Goal: Communication & Community: Answer question/provide support

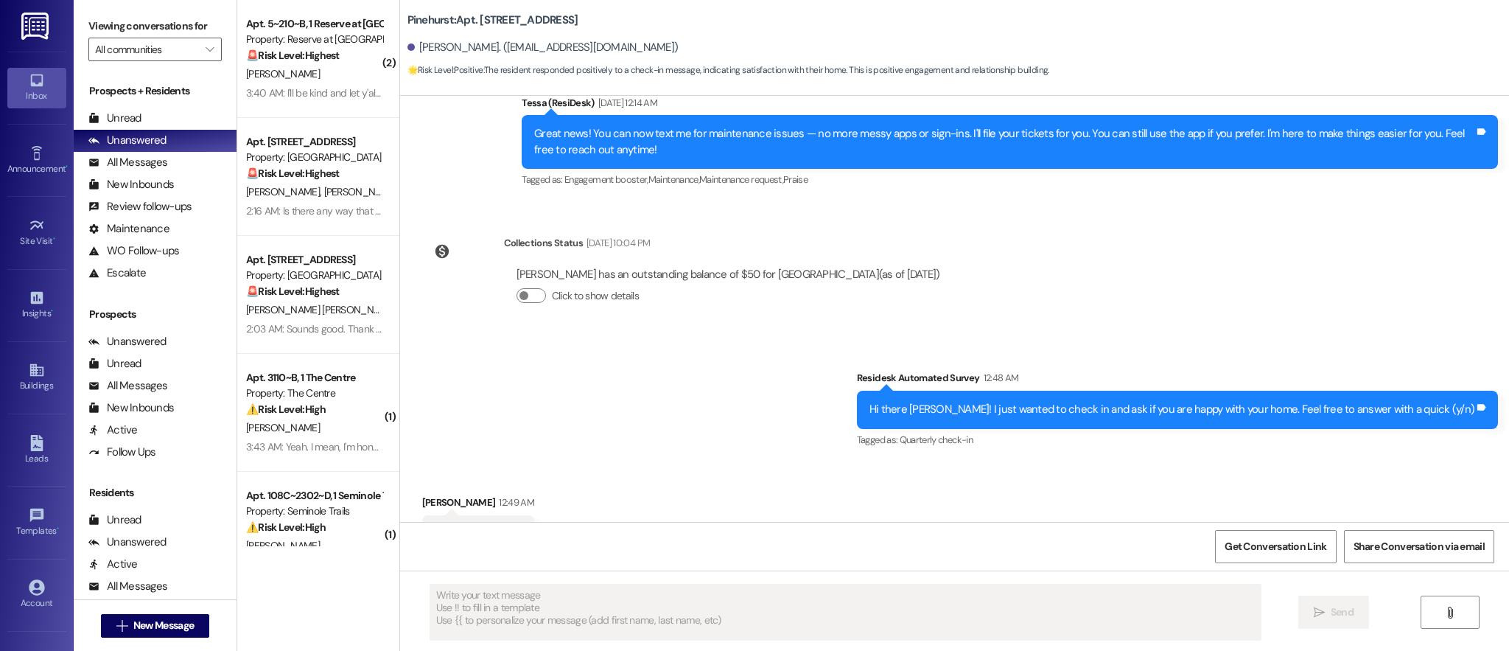
type textarea "Fetching suggested responses. Please feel free to read through the conversation…"
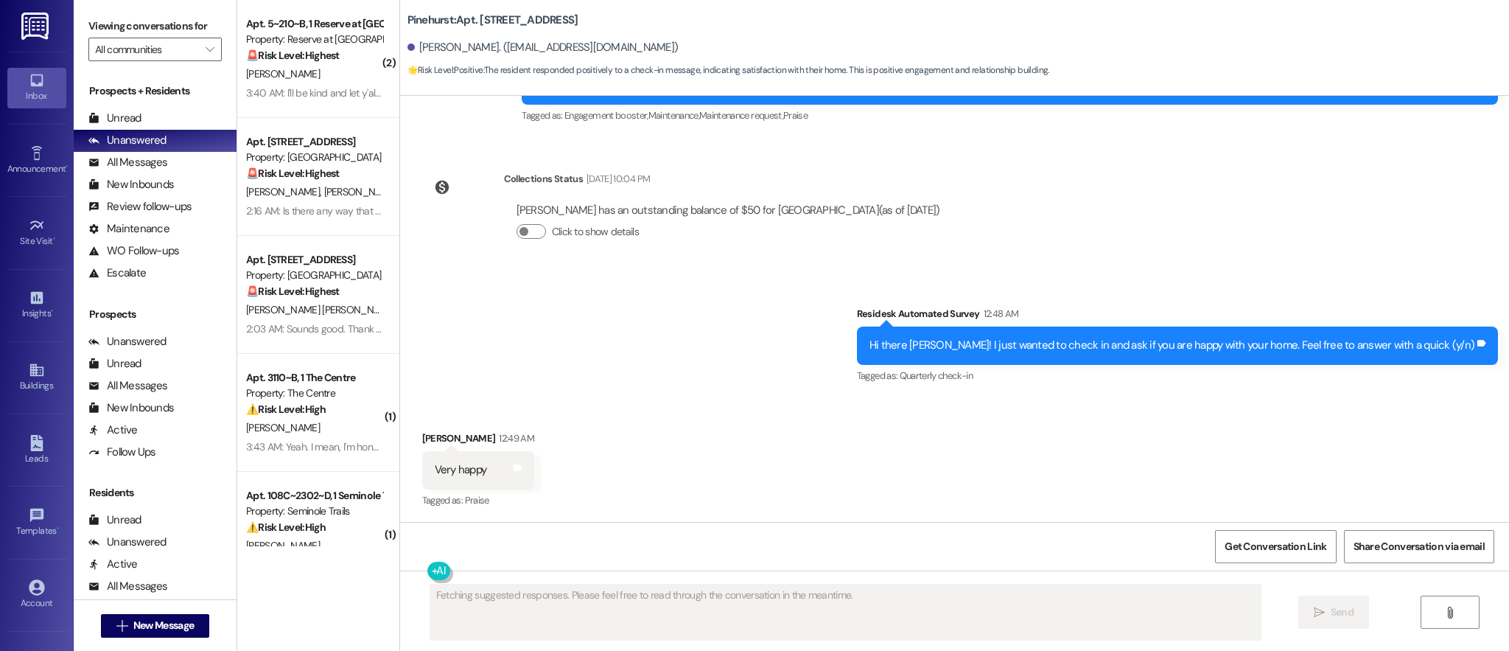
scroll to position [354, 0]
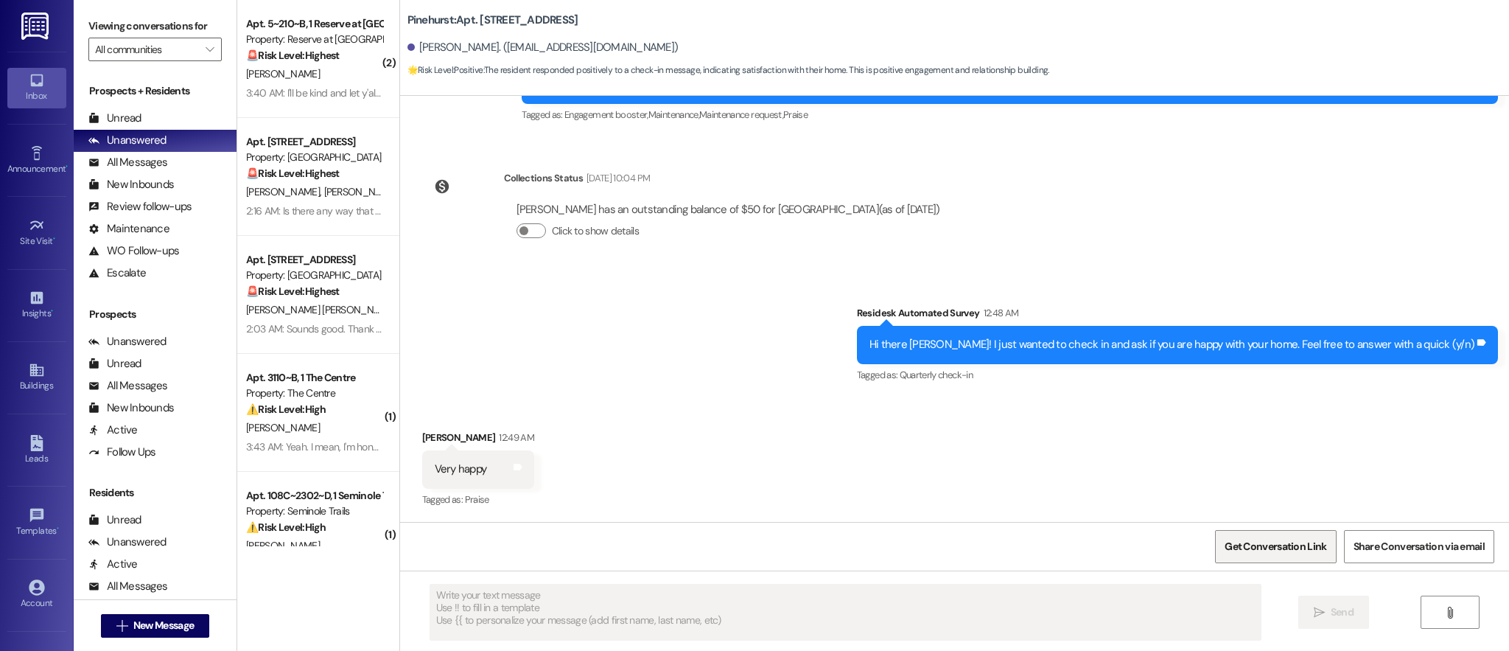
click at [1259, 548] on span "Get Conversation Link" at bounding box center [1276, 546] width 102 height 15
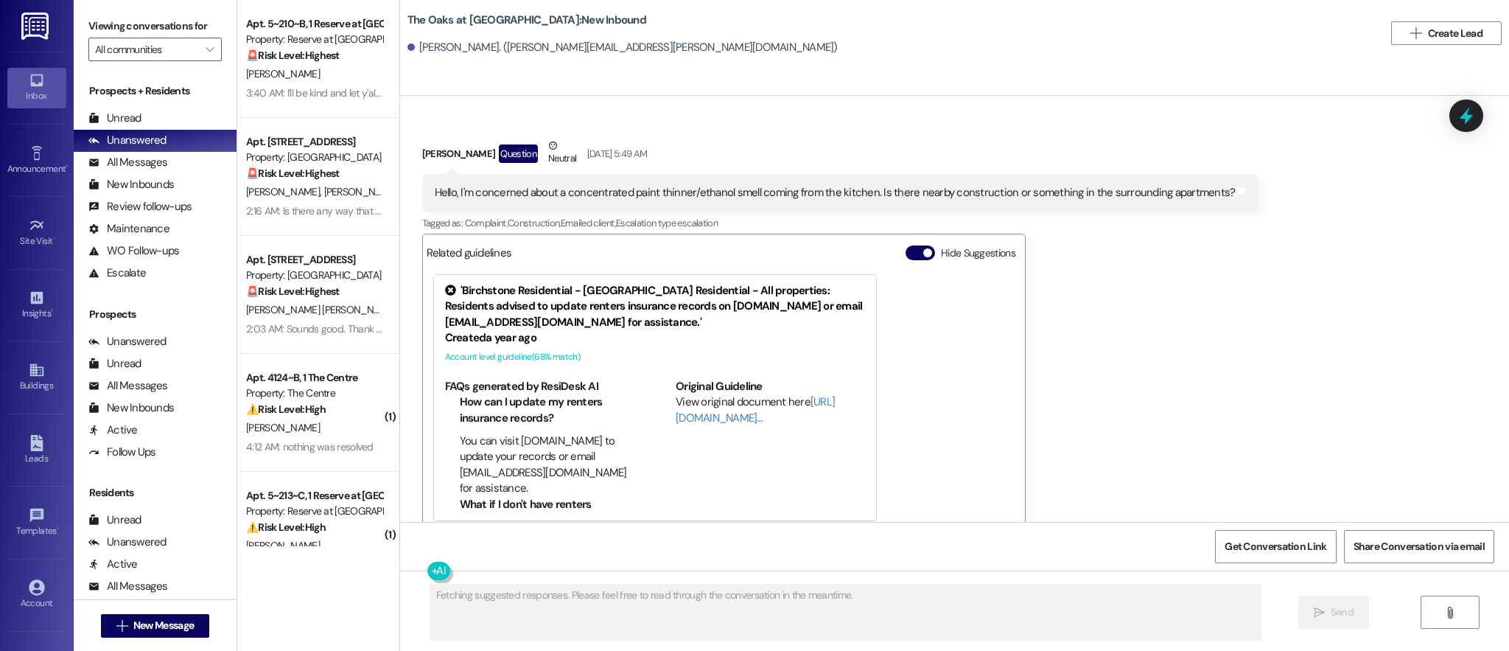
scroll to position [5363, 0]
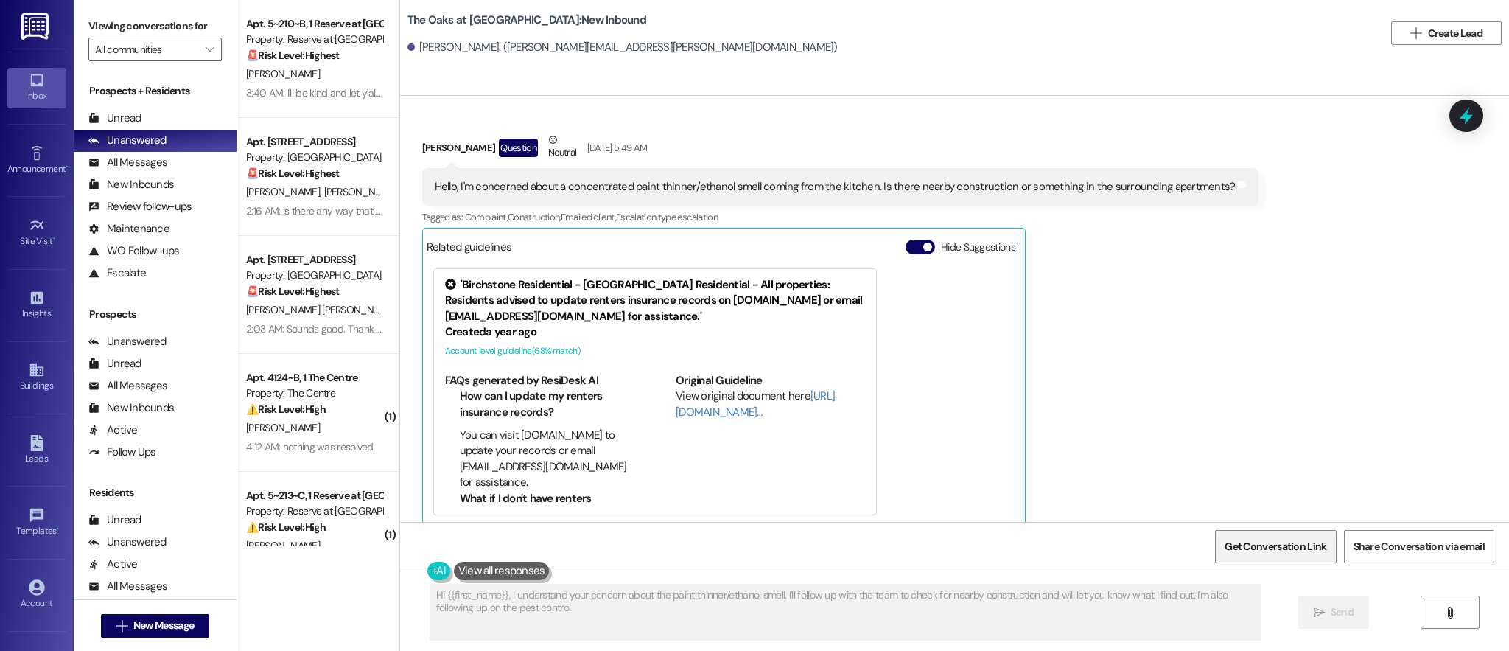
type textarea "Hi {{first_name}}, I understand your concern about the paint thinner/ethanol sm…"
click at [1239, 548] on span "Get Conversation Link" at bounding box center [1276, 546] width 102 height 15
